Goal: Ask a question

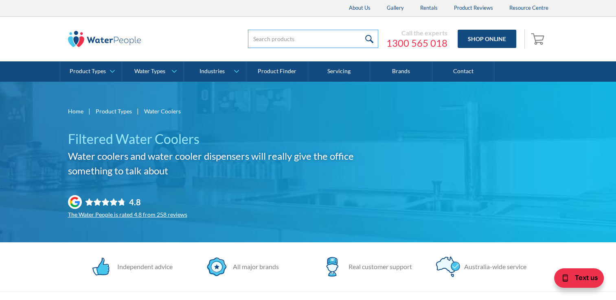
click at [268, 37] on input "search" at bounding box center [313, 39] width 130 height 18
type input "freestanding water filters"
click at [361, 30] on input "submit" at bounding box center [370, 39] width 18 height 18
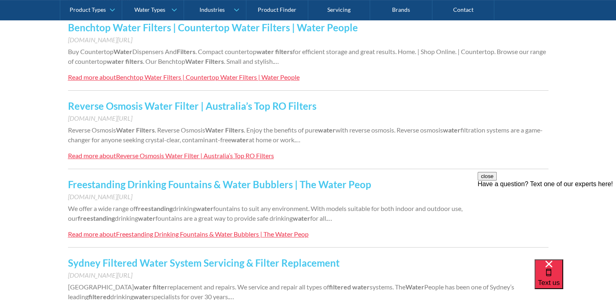
scroll to position [298, 0]
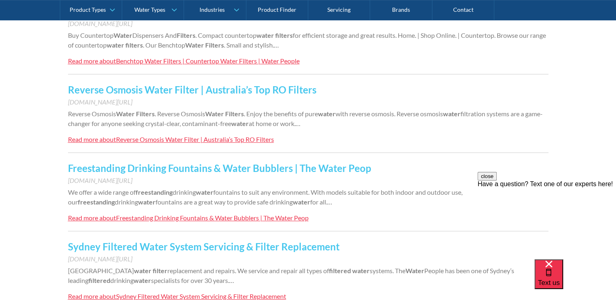
click at [205, 169] on link "Freestanding Drinking Fountains & Water Bubblers | The Water Peop" at bounding box center [219, 168] width 303 height 12
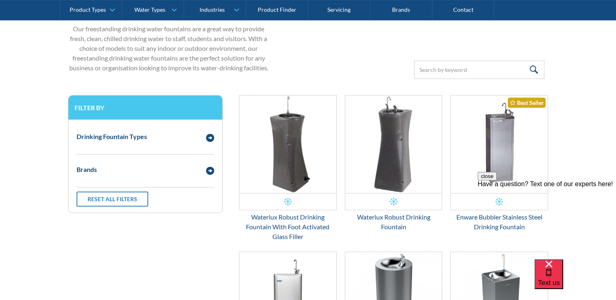
scroll to position [287, 0]
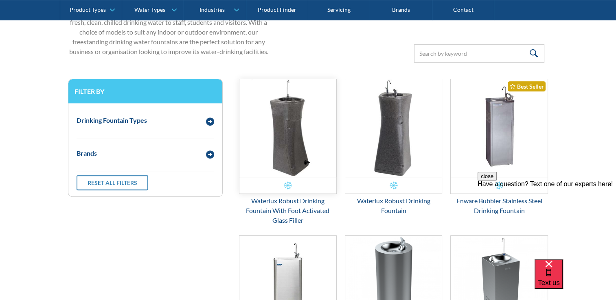
click at [286, 186] on div "Email Form 3" at bounding box center [288, 186] width 8 height 8
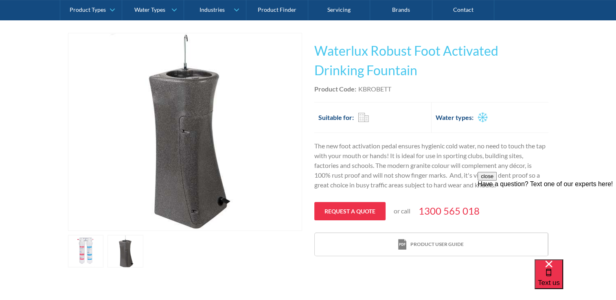
scroll to position [179, 0]
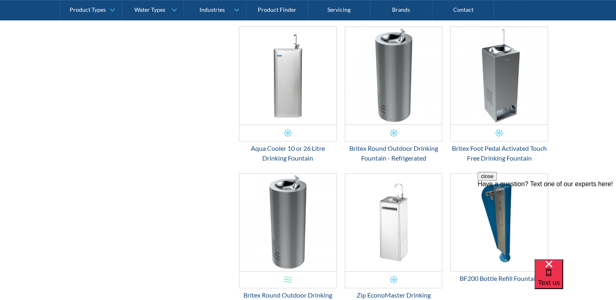
scroll to position [459, 0]
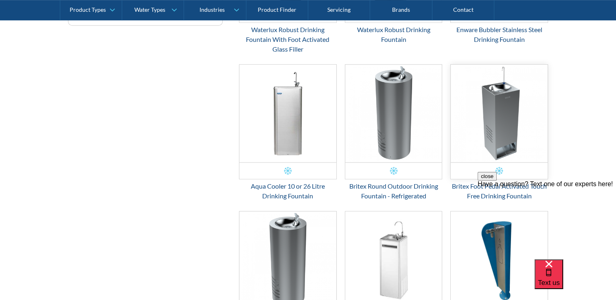
click at [499, 121] on img "Email Form 3" at bounding box center [499, 114] width 97 height 98
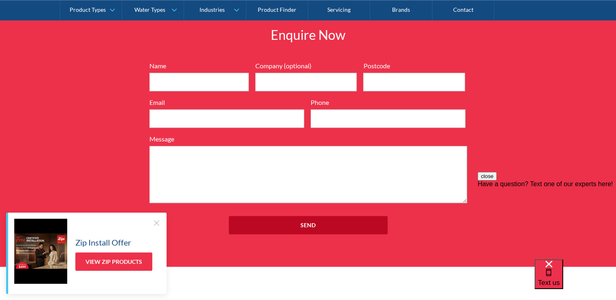
scroll to position [993, 0]
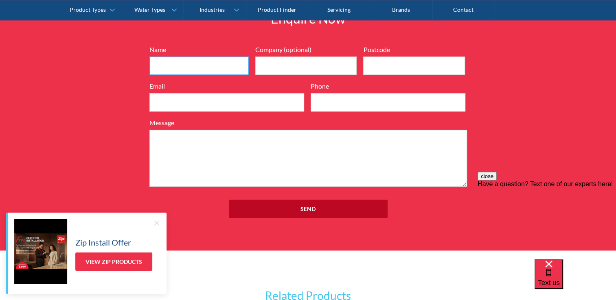
click at [198, 59] on input "Name" at bounding box center [198, 66] width 99 height 18
type input "Belinda Morphett"
type input "@Pilates 24/7 Prahran"
type input "3181"
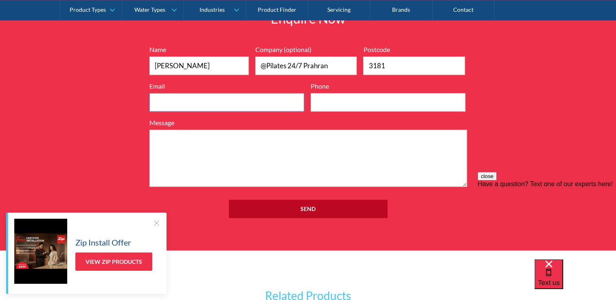
click at [173, 100] on input "Email" at bounding box center [226, 102] width 155 height 18
type input "belindamorphett@outlook.com"
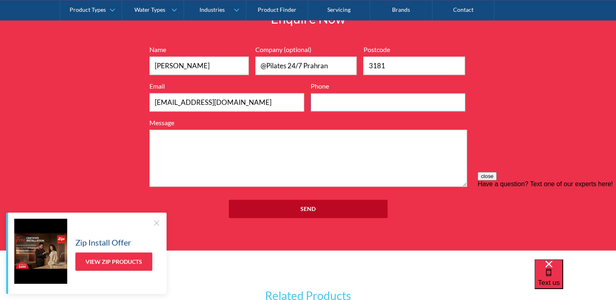
type input "0433369923"
click at [193, 138] on textarea "Message" at bounding box center [307, 158] width 317 height 57
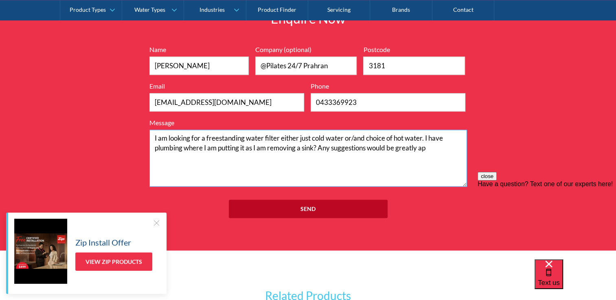
paste textarea ", either just cold water or/a choice of hot water. I have plumbing where I am p…"
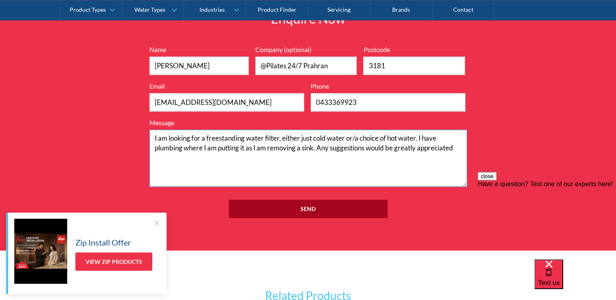
type textarea "I am looking for a freestanding water filter, either just cold water or/a choic…"
click at [309, 208] on input "Send" at bounding box center [308, 209] width 159 height 18
